Goal: Task Accomplishment & Management: Use online tool/utility

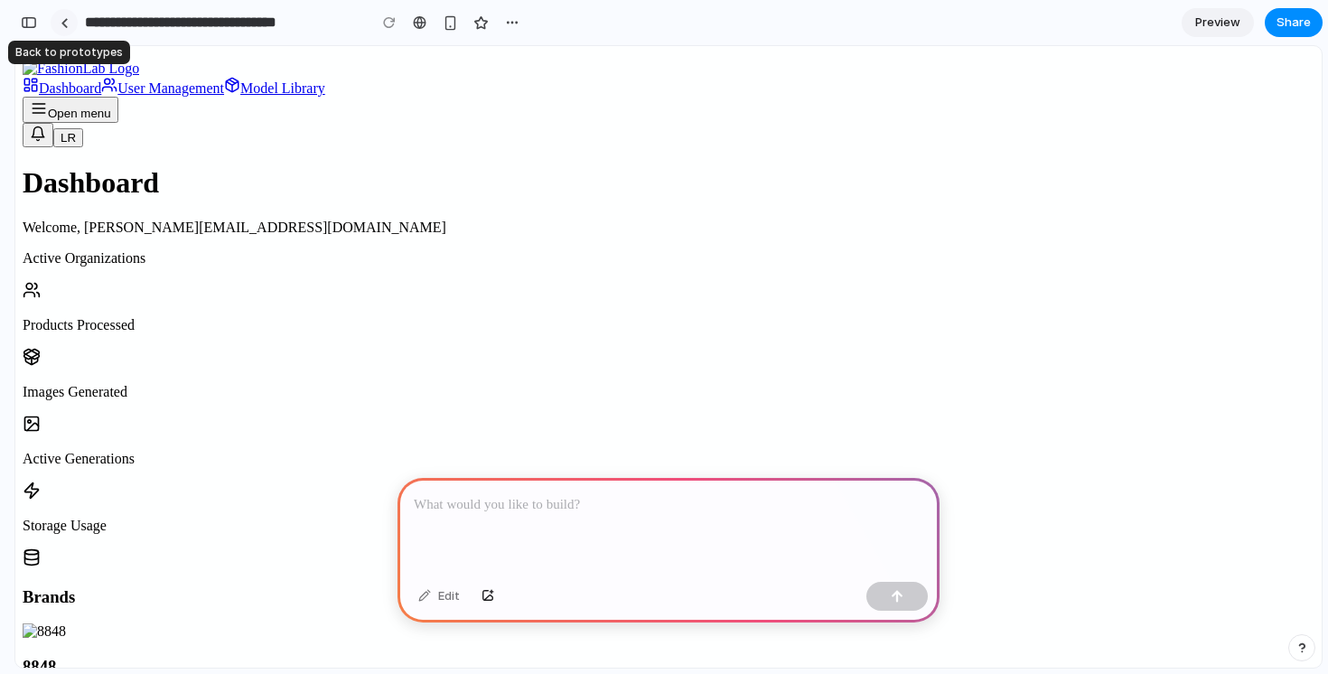
click at [68, 20] on link at bounding box center [64, 22] width 27 height 27
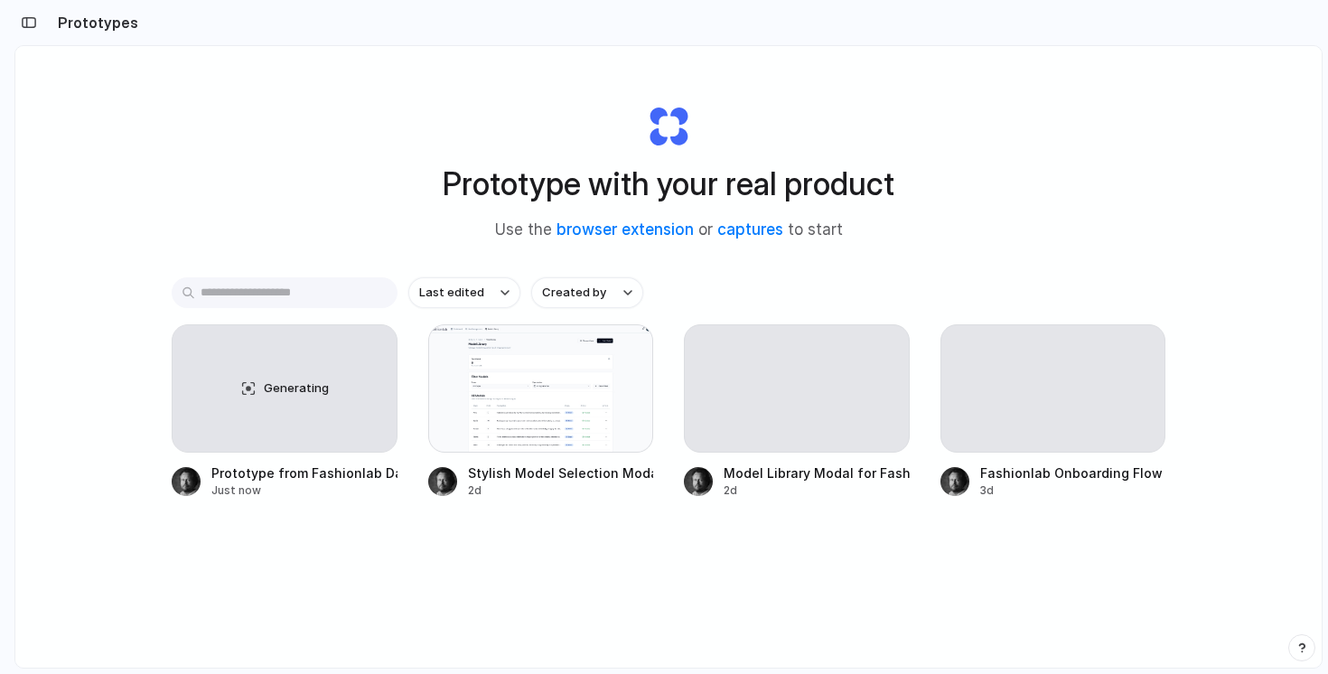
click at [68, 20] on h2 "Prototypes" at bounding box center [95, 23] width 88 height 22
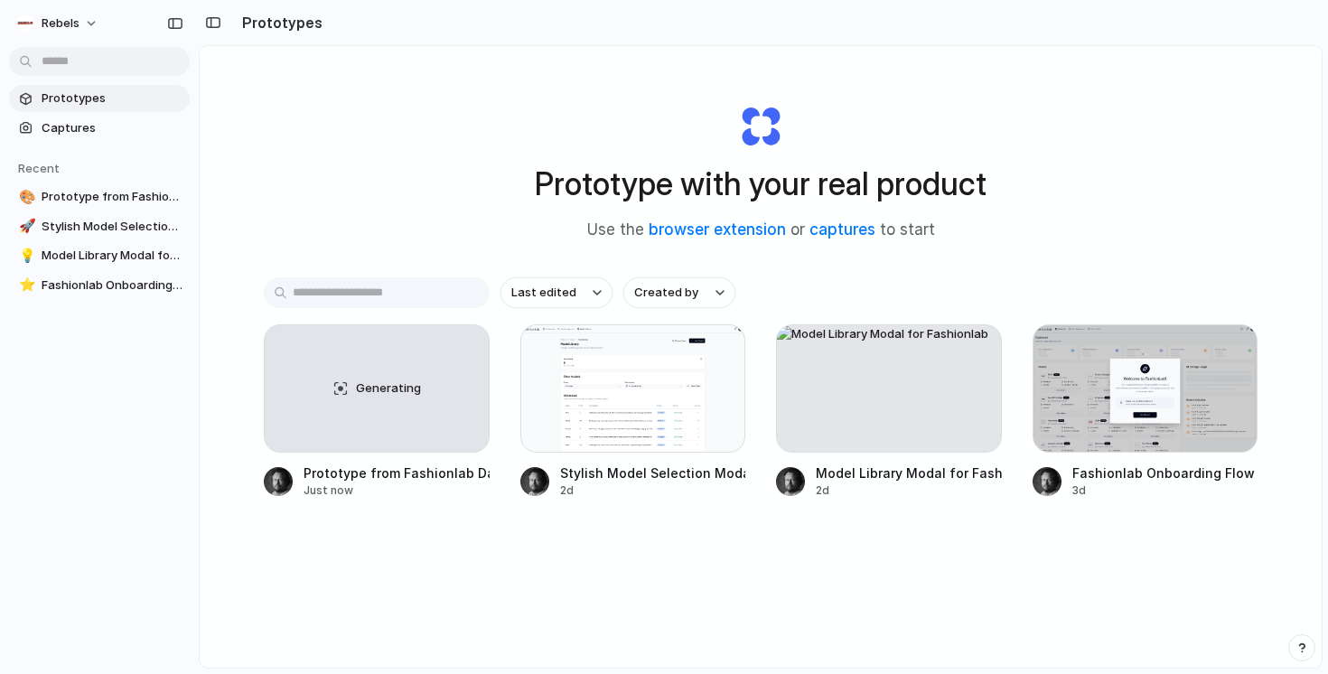
click at [14, 23] on div at bounding box center [8, 337] width 16 height 674
click at [95, 99] on span "Prototypes" at bounding box center [112, 98] width 141 height 18
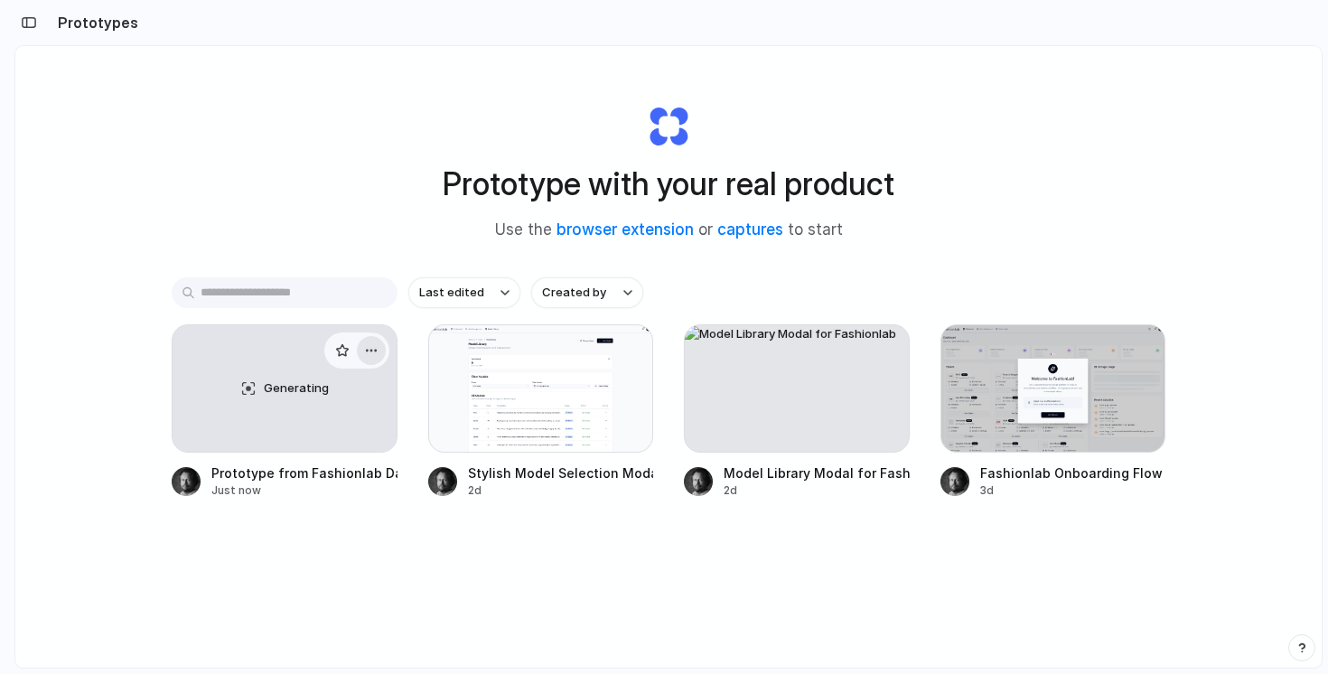
click at [379, 352] on button "button" at bounding box center [371, 350] width 29 height 29
click at [305, 471] on span "Delete" at bounding box center [302, 478] width 38 height 18
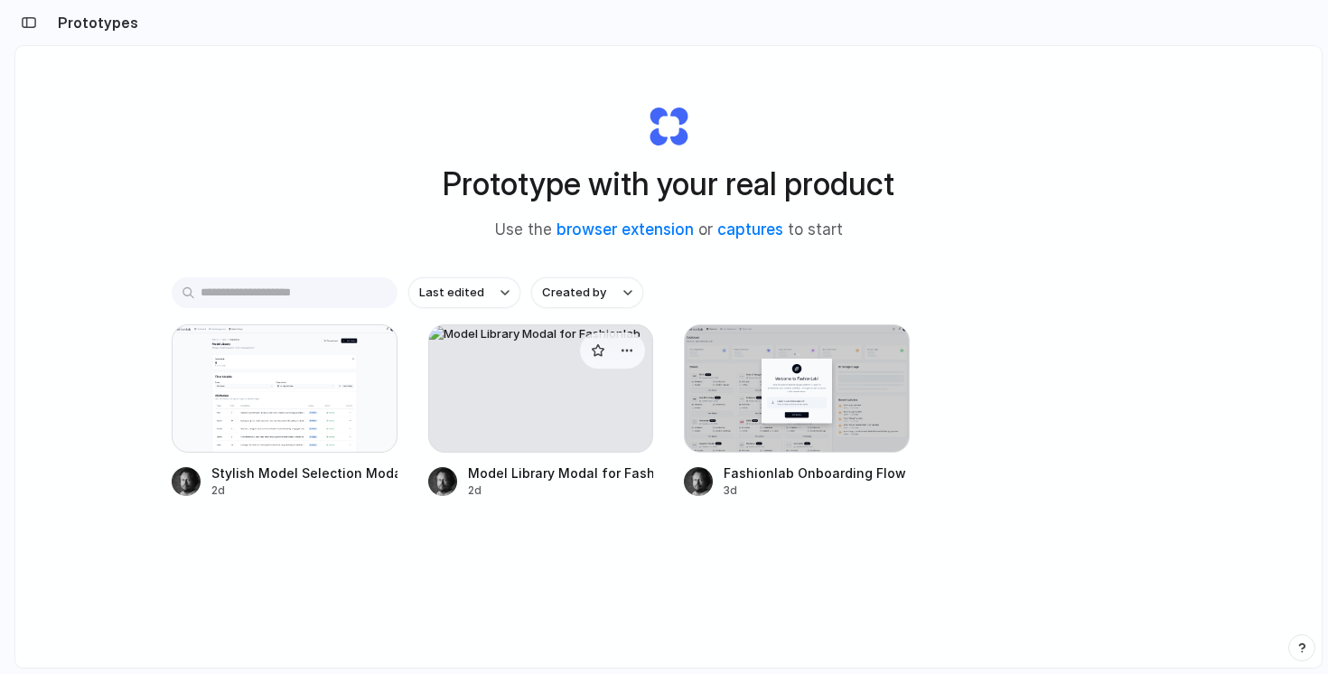
click at [562, 407] on div at bounding box center [541, 388] width 226 height 128
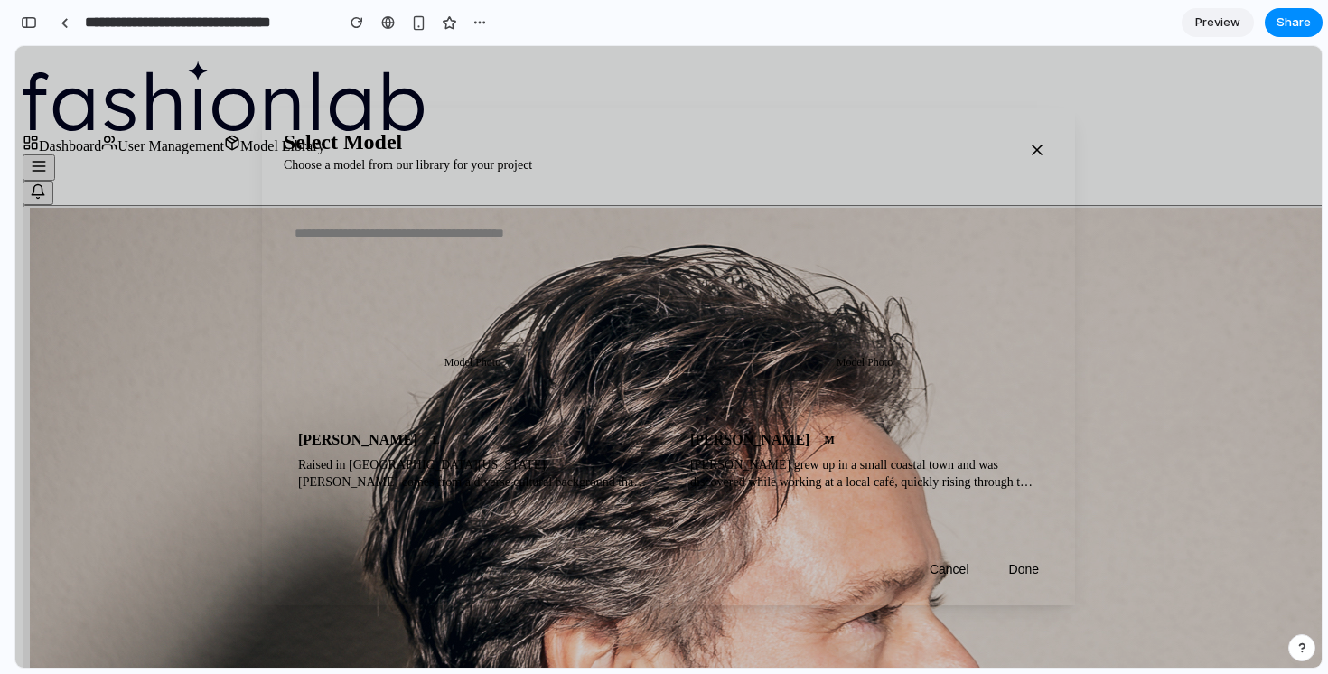
click at [1038, 155] on icon "button" at bounding box center [1037, 150] width 18 height 18
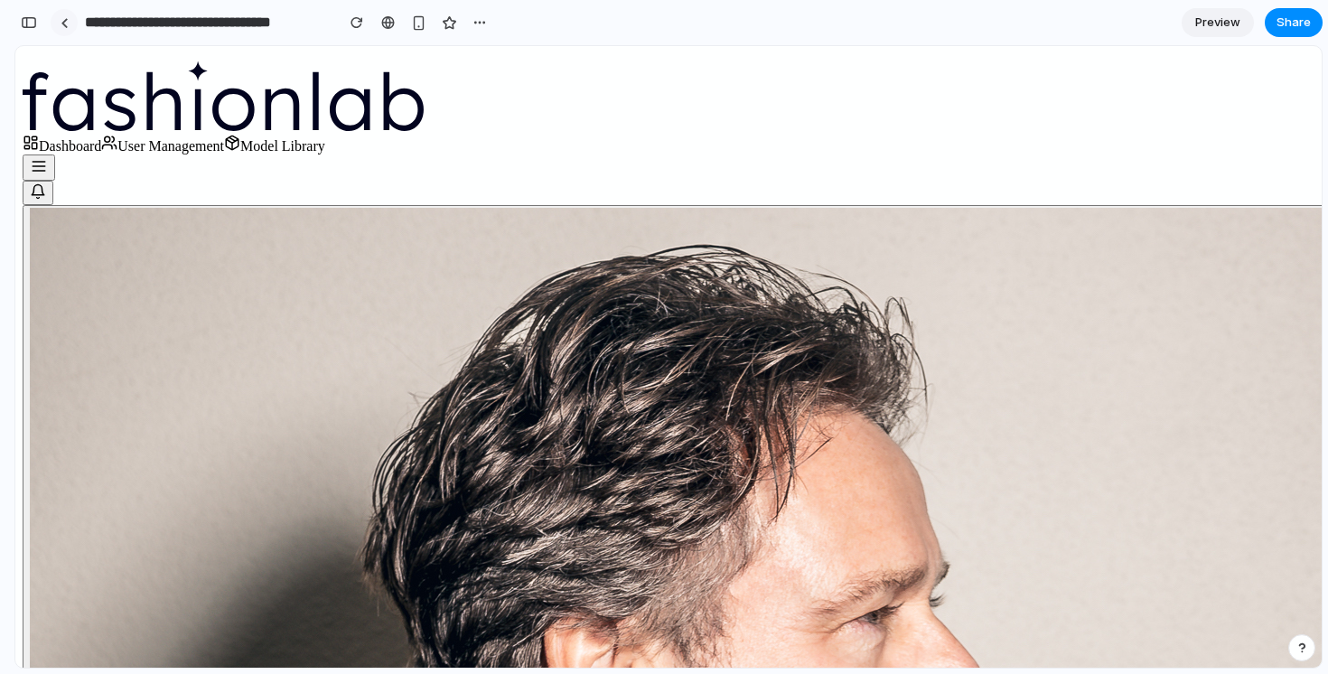
click at [61, 21] on div at bounding box center [65, 23] width 8 height 10
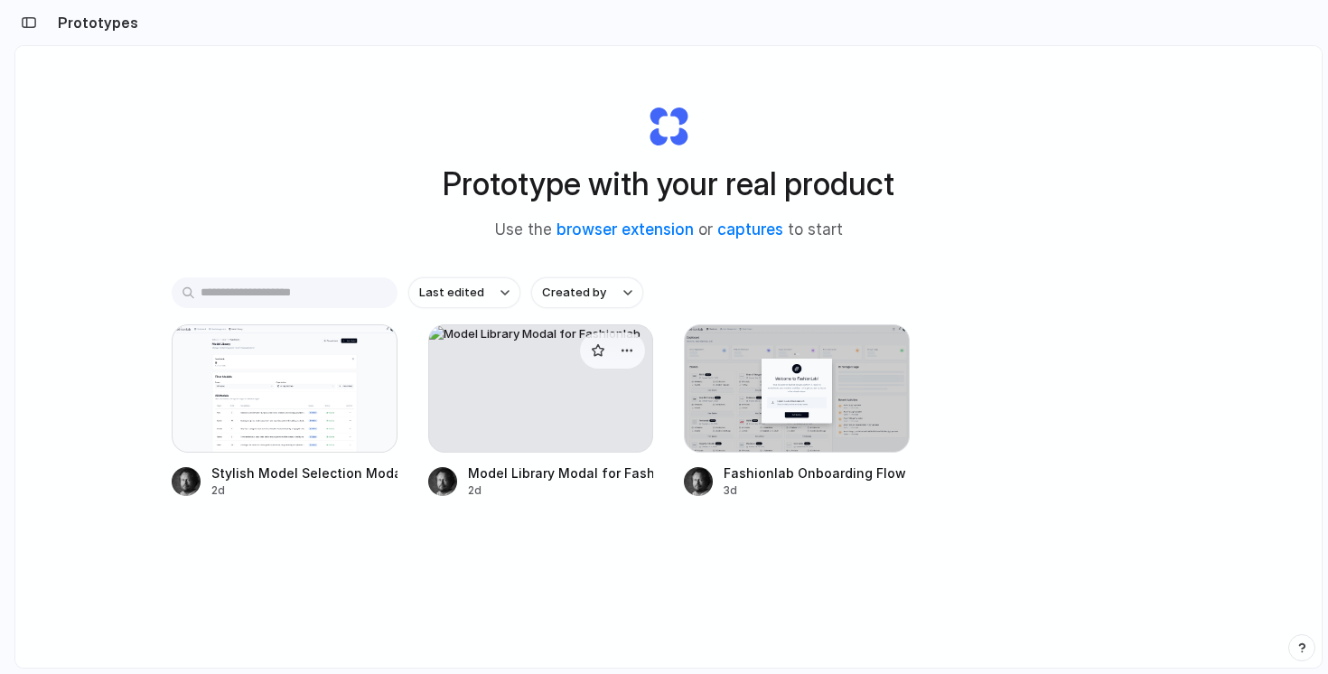
click at [592, 418] on div at bounding box center [541, 388] width 226 height 128
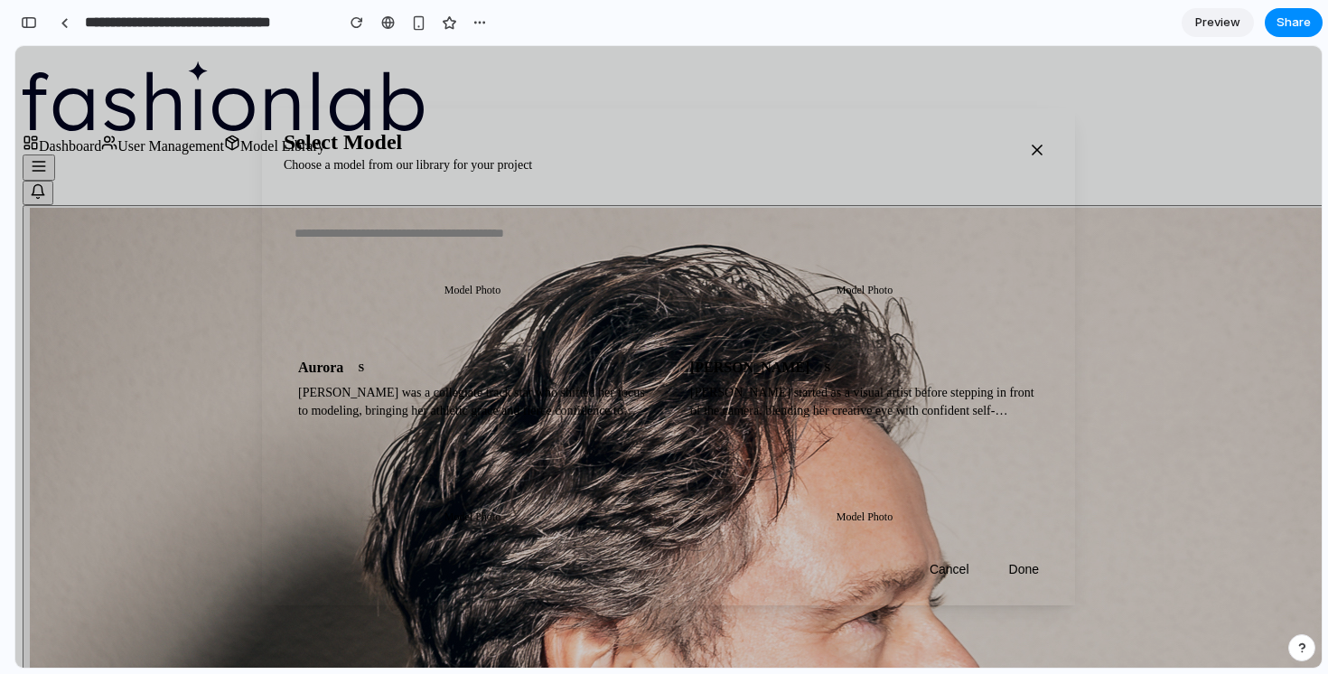
scroll to position [296, 0]
click at [479, 379] on div "Aurora S" at bounding box center [472, 369] width 349 height 17
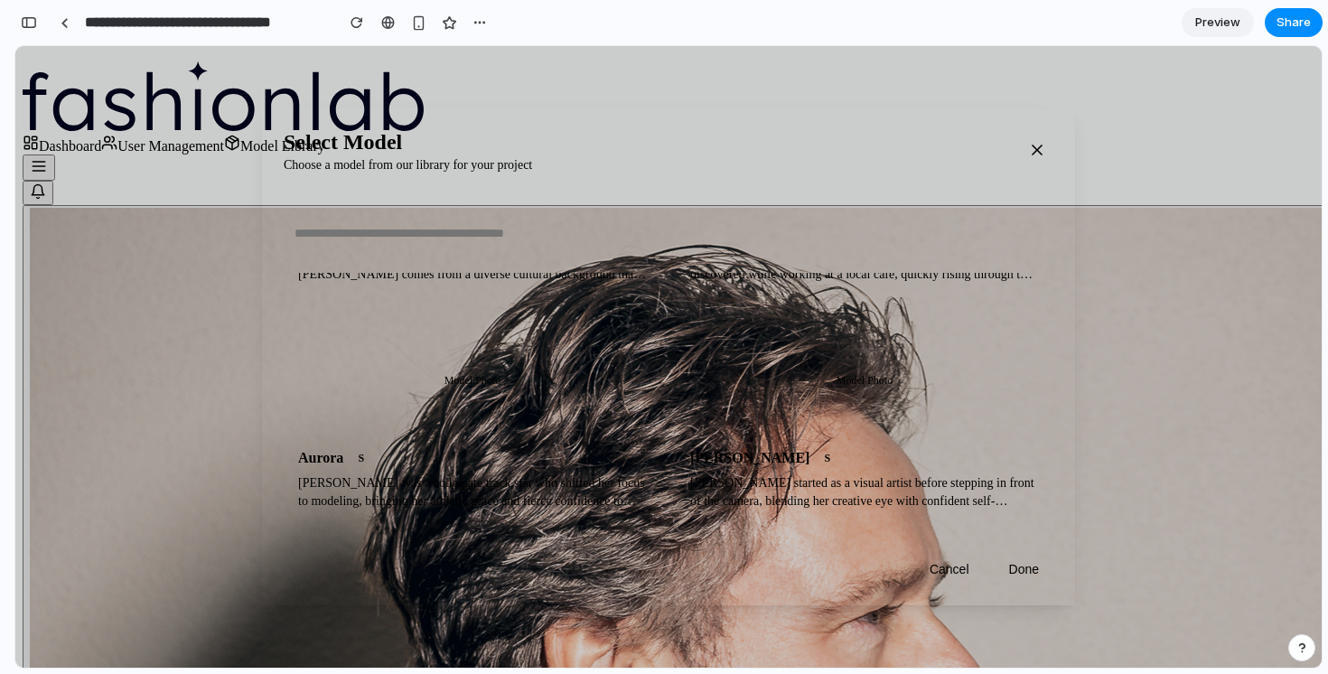
scroll to position [195, 0]
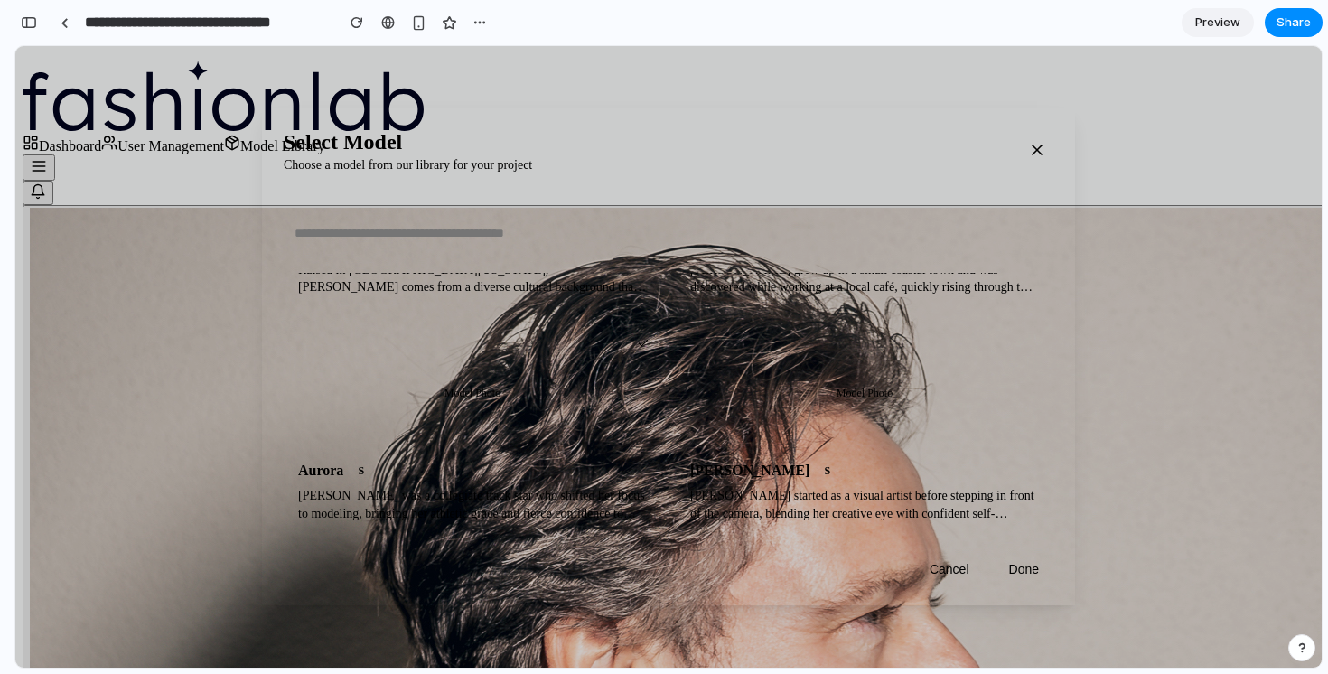
click at [1040, 159] on icon "button" at bounding box center [1037, 150] width 18 height 18
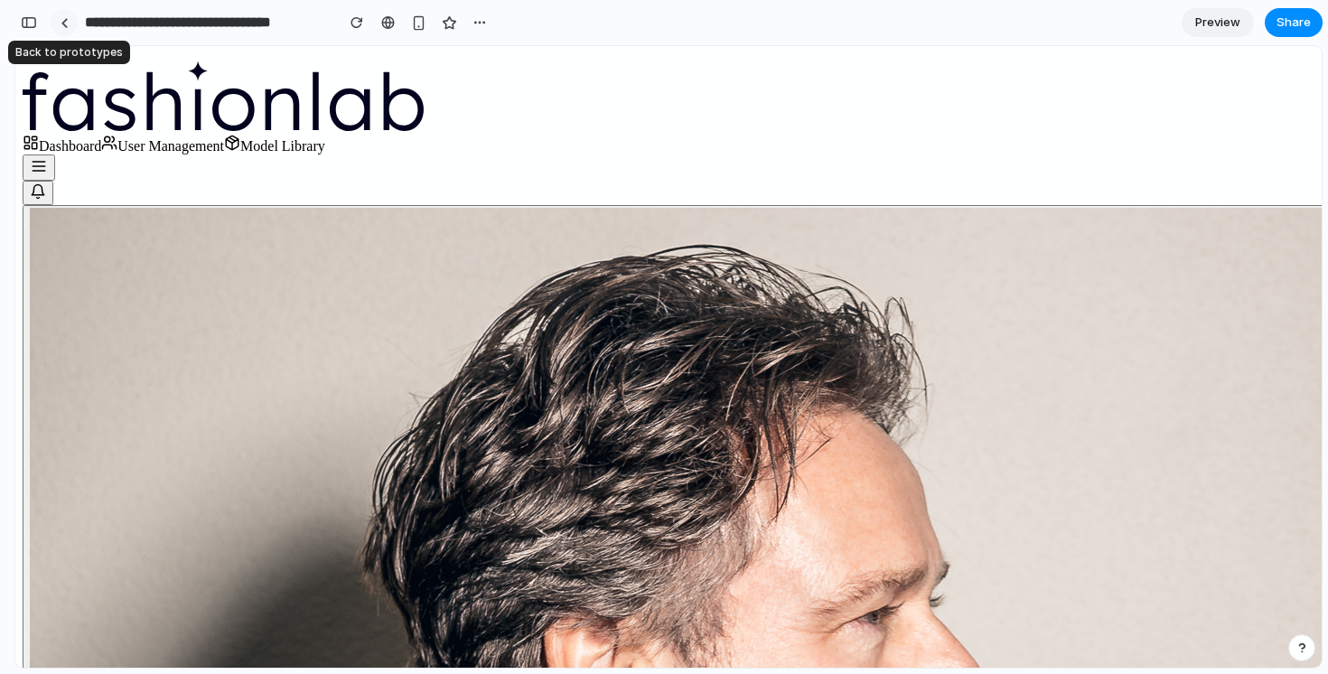
click at [73, 23] on link at bounding box center [64, 22] width 27 height 27
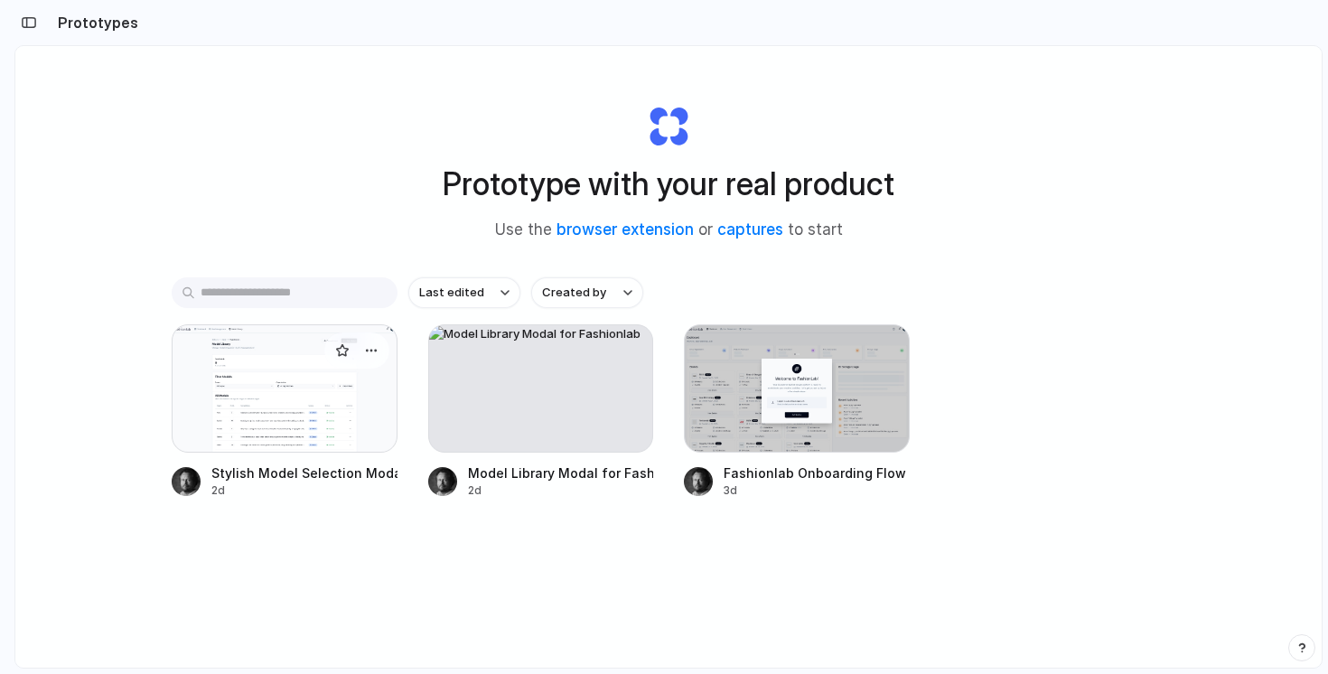
click at [339, 380] on div at bounding box center [285, 388] width 226 height 128
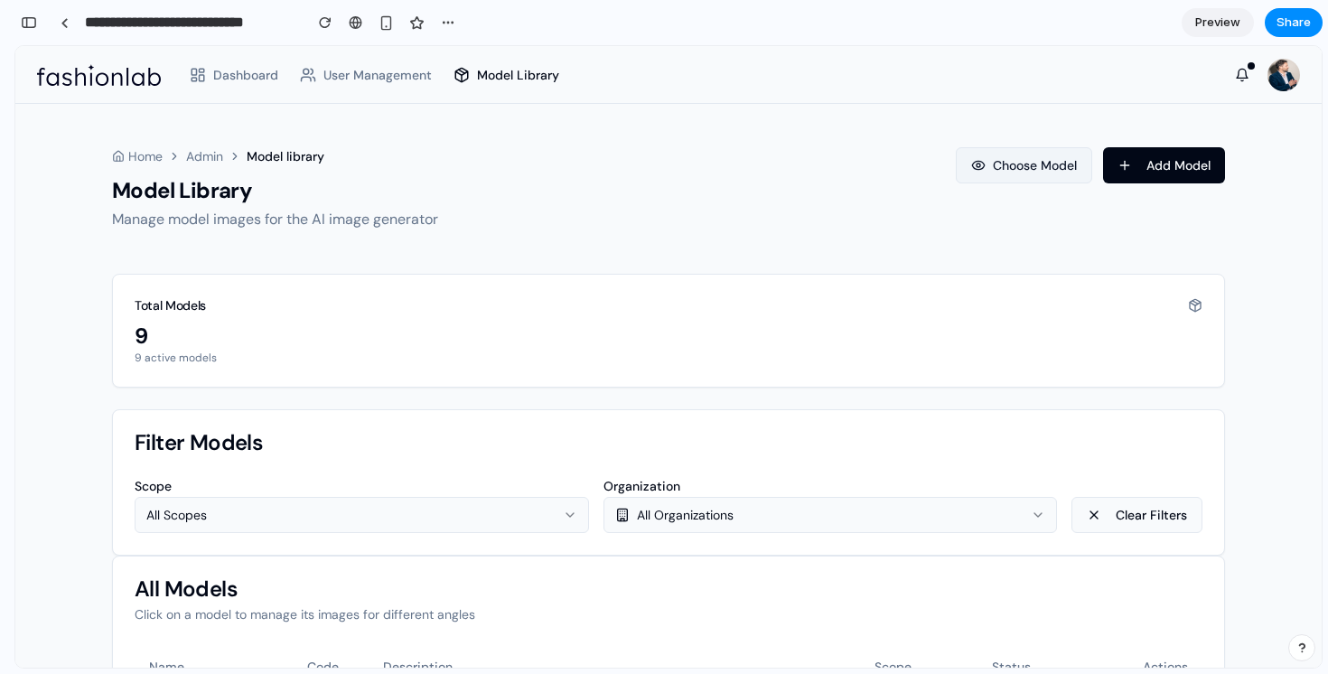
click at [1044, 164] on button "Choose Model" at bounding box center [1024, 165] width 136 height 36
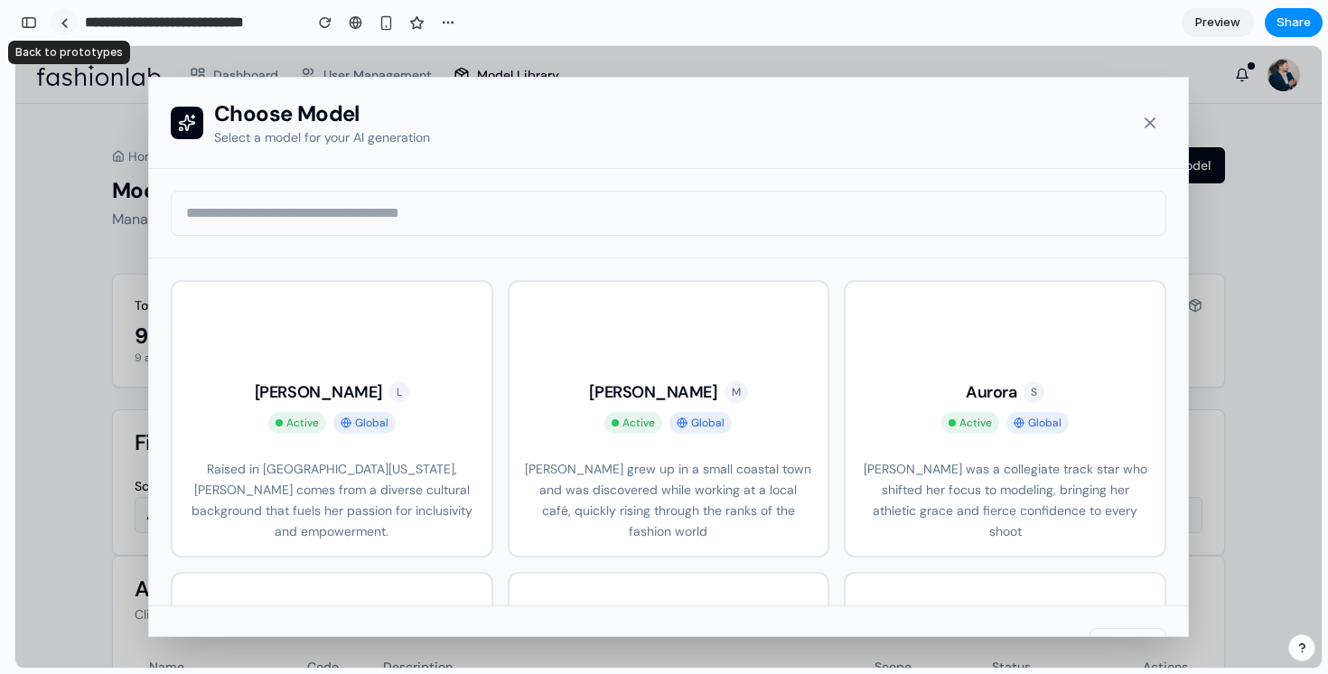
click at [71, 29] on link at bounding box center [64, 22] width 27 height 27
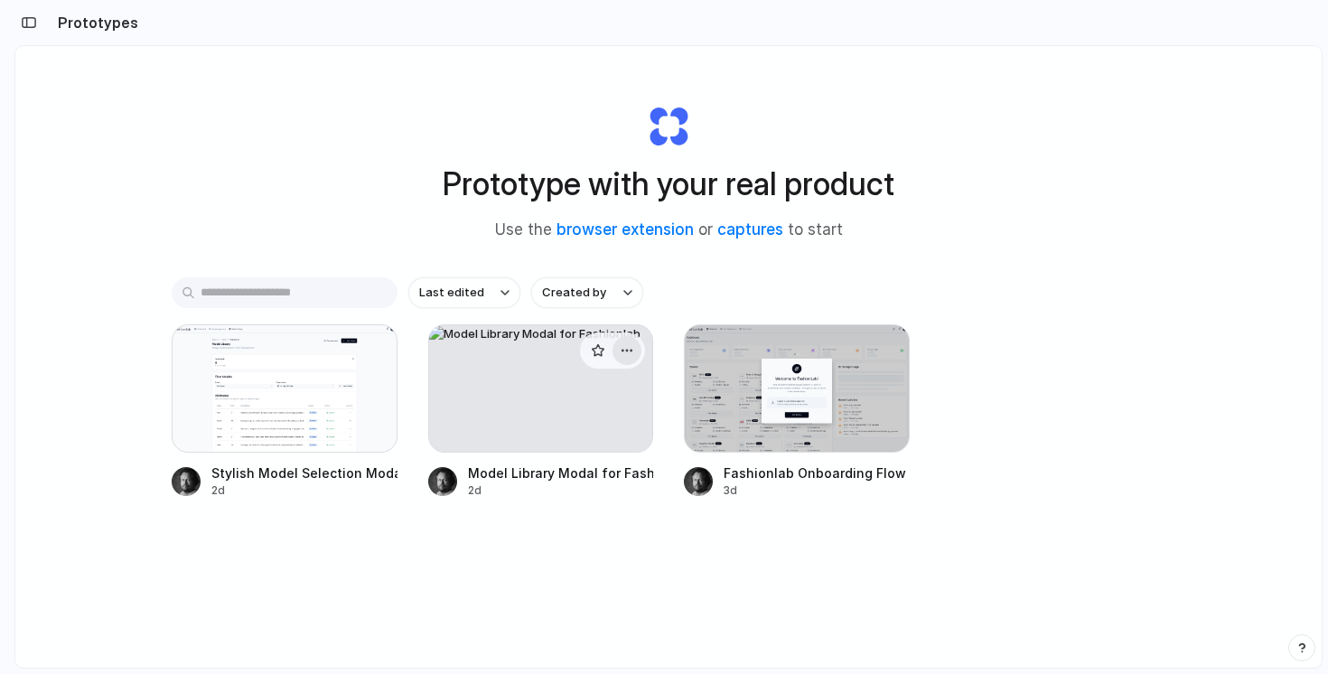
click at [626, 351] on div "button" at bounding box center [627, 350] width 14 height 14
click at [555, 478] on span "Delete" at bounding box center [559, 478] width 38 height 18
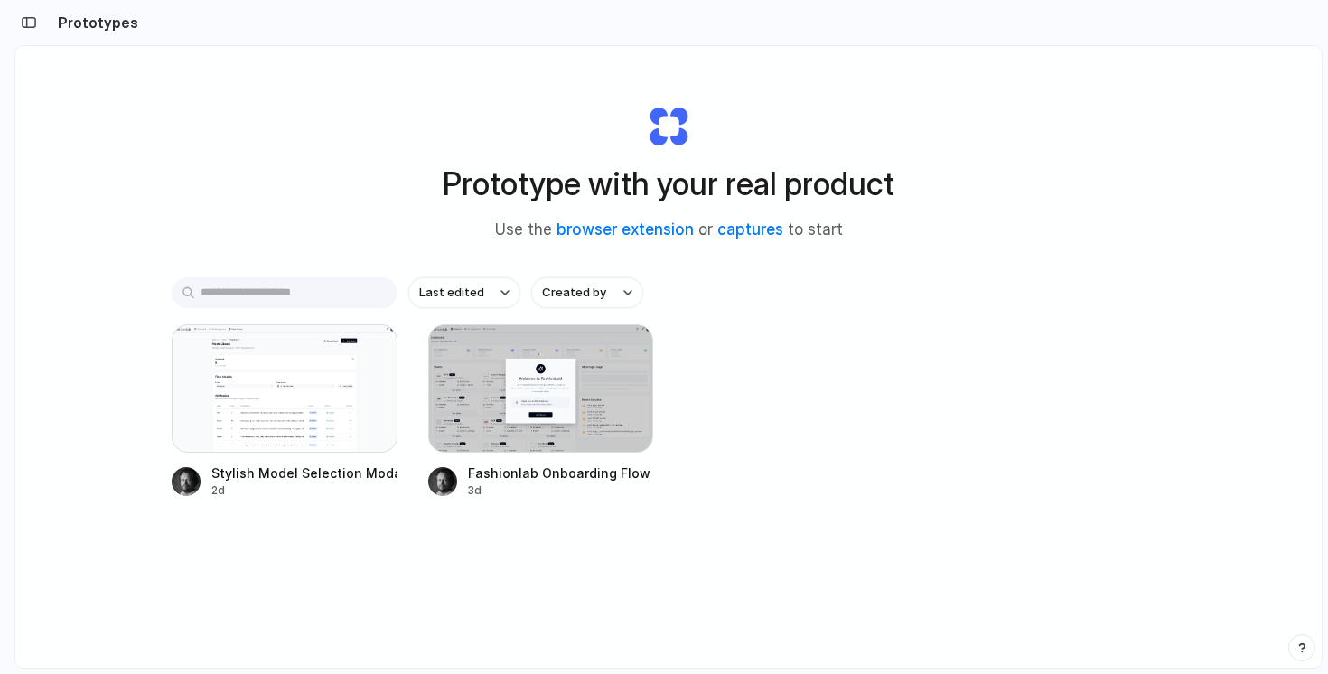
click at [924, 484] on div "Stylish Model Selection Modal 2d Fashionlab Onboarding Flow 3d" at bounding box center [669, 411] width 994 height 174
